Goal: Task Accomplishment & Management: Use online tool/utility

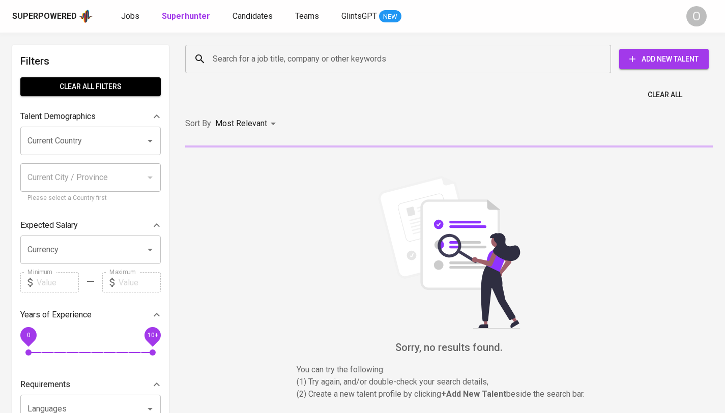
click at [271, 54] on input "Search for a job title, company or other keywords" at bounding box center [400, 58] width 381 height 19
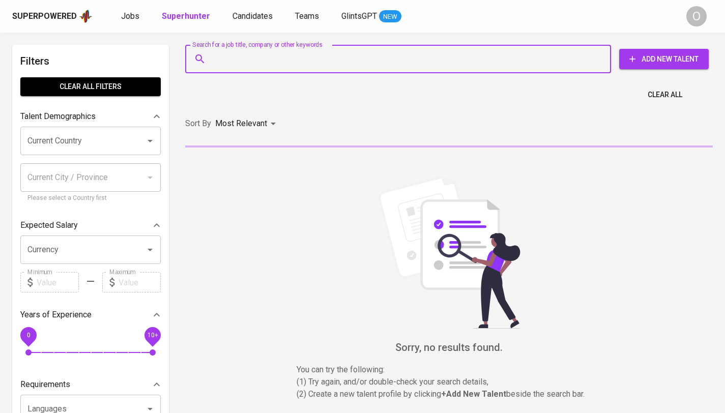
paste input "[EMAIL_ADDRESS][DOMAIN_NAME]"
type input "[EMAIL_ADDRESS][DOMAIN_NAME]"
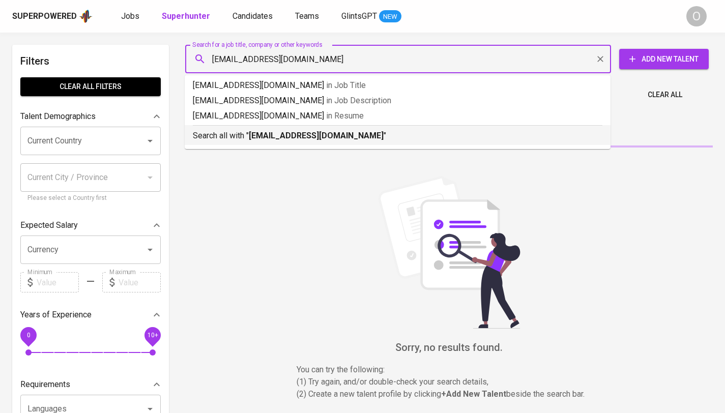
click at [271, 130] on p "Search all with " [PERSON_NAME][EMAIL_ADDRESS][DOMAIN_NAME] "" at bounding box center [397, 136] width 409 height 12
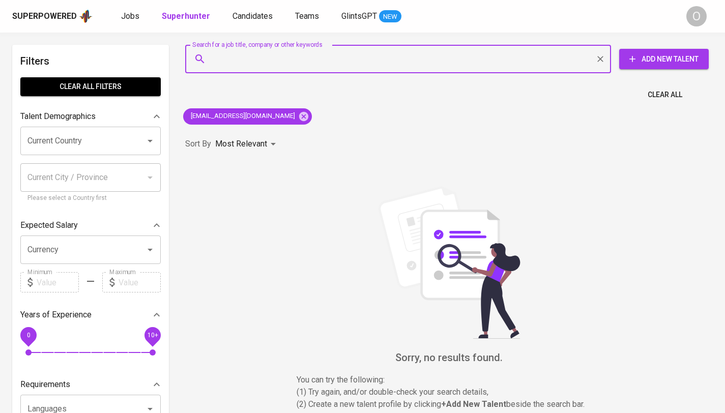
paste input "[PERSON_NAME]"
type input "[PERSON_NAME]"
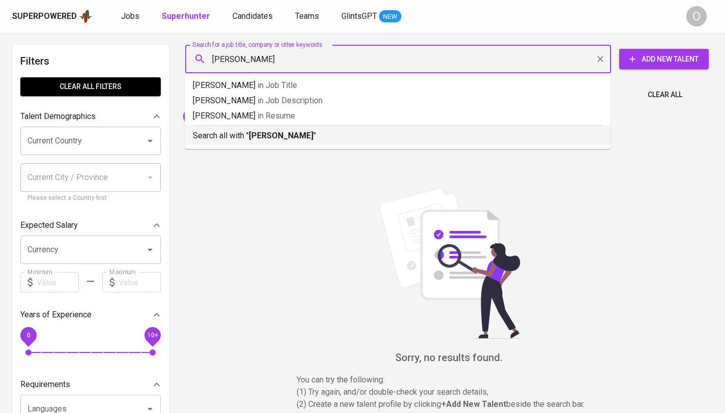
click at [288, 138] on b "[PERSON_NAME]" at bounding box center [281, 136] width 65 height 10
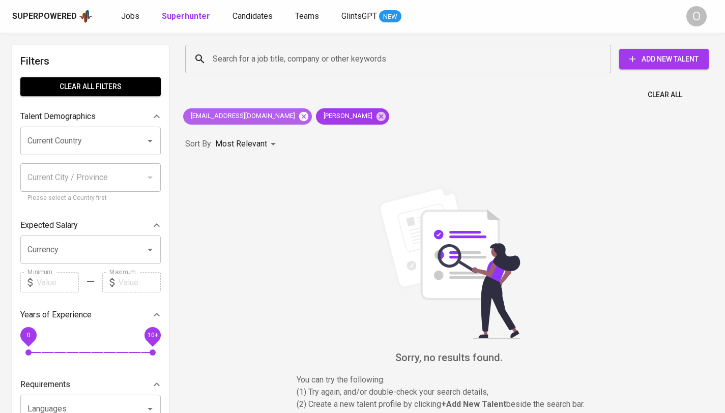
click at [299, 114] on icon at bounding box center [303, 115] width 9 height 9
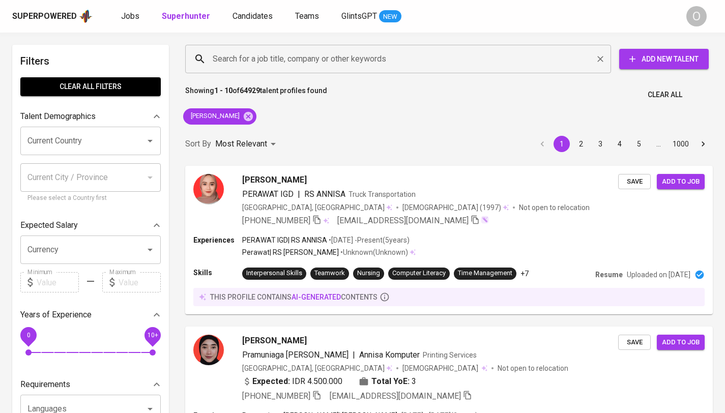
click at [357, 55] on input "Search for a job title, company or other keywords" at bounding box center [400, 58] width 381 height 19
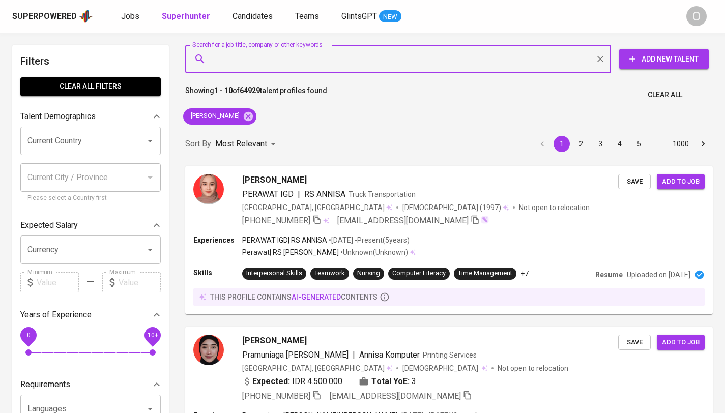
paste input "[EMAIL_ADDRESS][DOMAIN_NAME]"
type input "[EMAIL_ADDRESS][DOMAIN_NAME]"
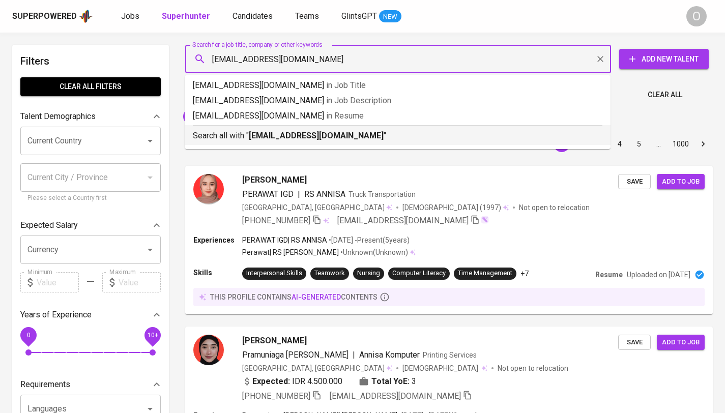
click at [279, 130] on p "Search all with " [EMAIL_ADDRESS][DOMAIN_NAME] "" at bounding box center [397, 136] width 409 height 12
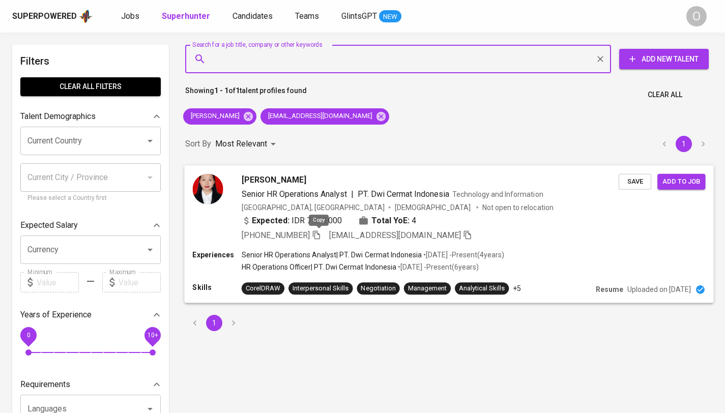
click at [317, 234] on icon "button" at bounding box center [316, 234] width 7 height 9
click at [255, 57] on input "Search for a job title, company or other keywords" at bounding box center [400, 58] width 381 height 19
paste input "[EMAIL_ADDRESS][DOMAIN_NAME]"
type input "[EMAIL_ADDRESS][DOMAIN_NAME]"
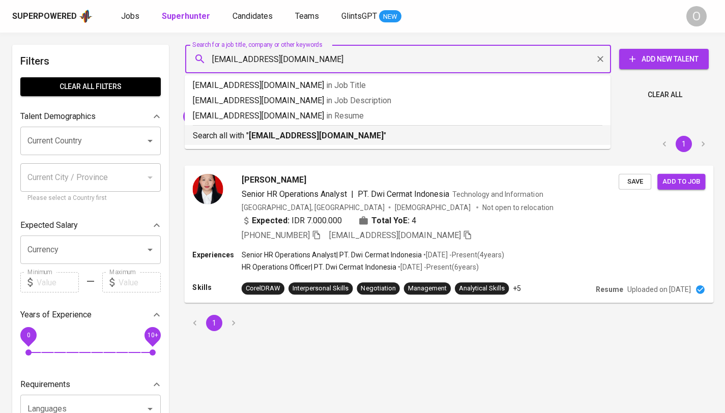
click at [244, 138] on p "Search all with " [EMAIL_ADDRESS][DOMAIN_NAME] "" at bounding box center [397, 136] width 409 height 12
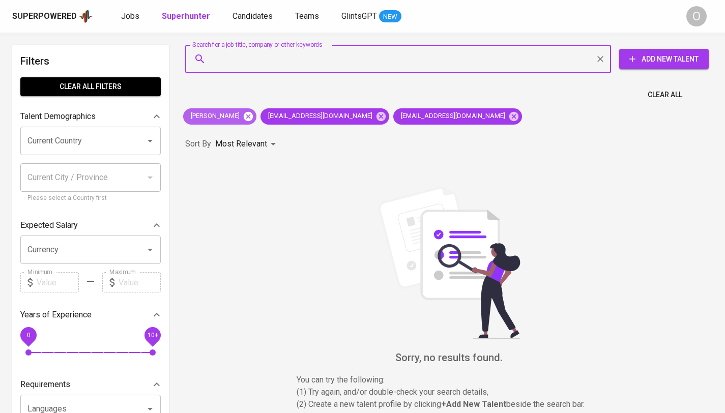
click at [244, 112] on icon at bounding box center [248, 115] width 9 height 9
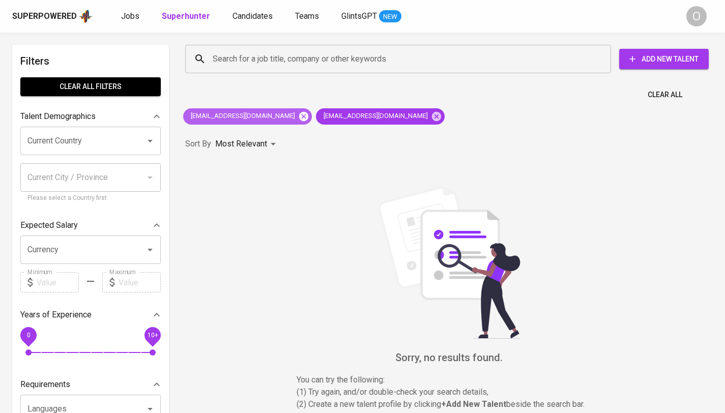
click at [298, 116] on icon at bounding box center [303, 116] width 11 height 11
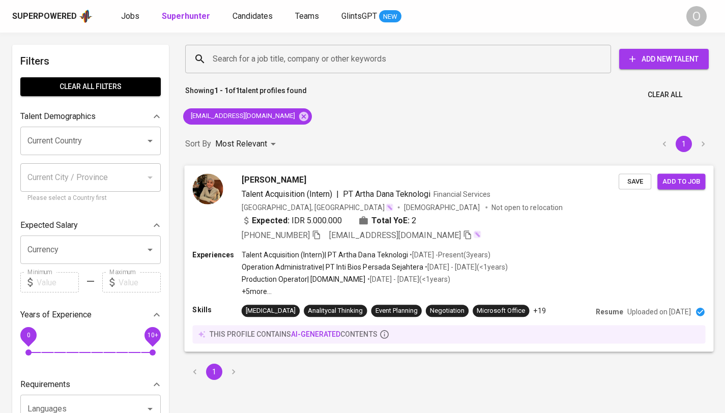
click at [320, 234] on icon "button" at bounding box center [316, 234] width 7 height 9
